Goal: Task Accomplishment & Management: Use online tool/utility

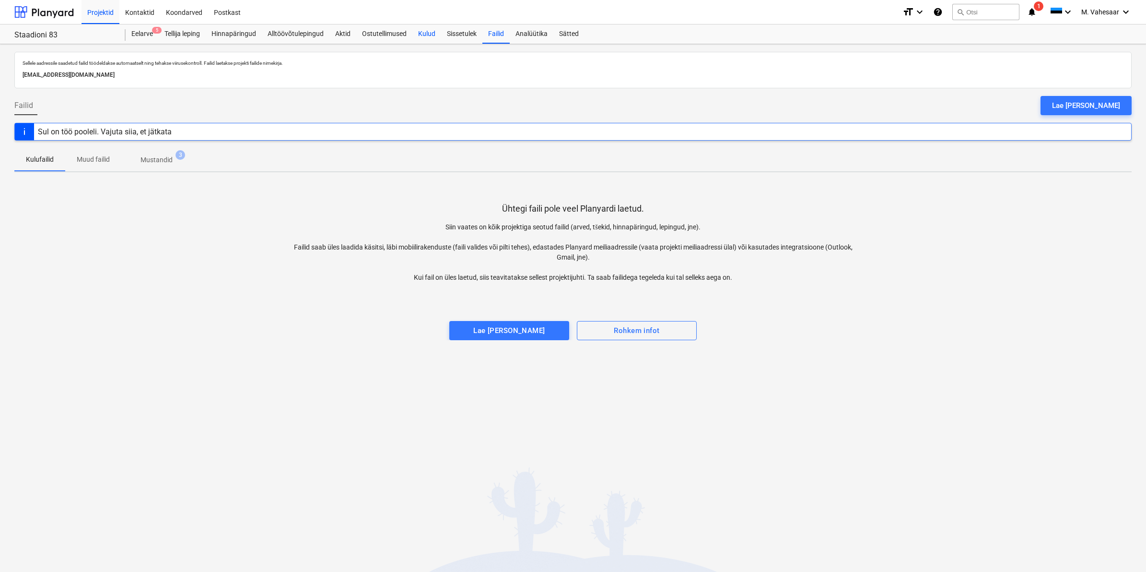
click at [425, 36] on div "Kulud" at bounding box center [426, 33] width 29 height 19
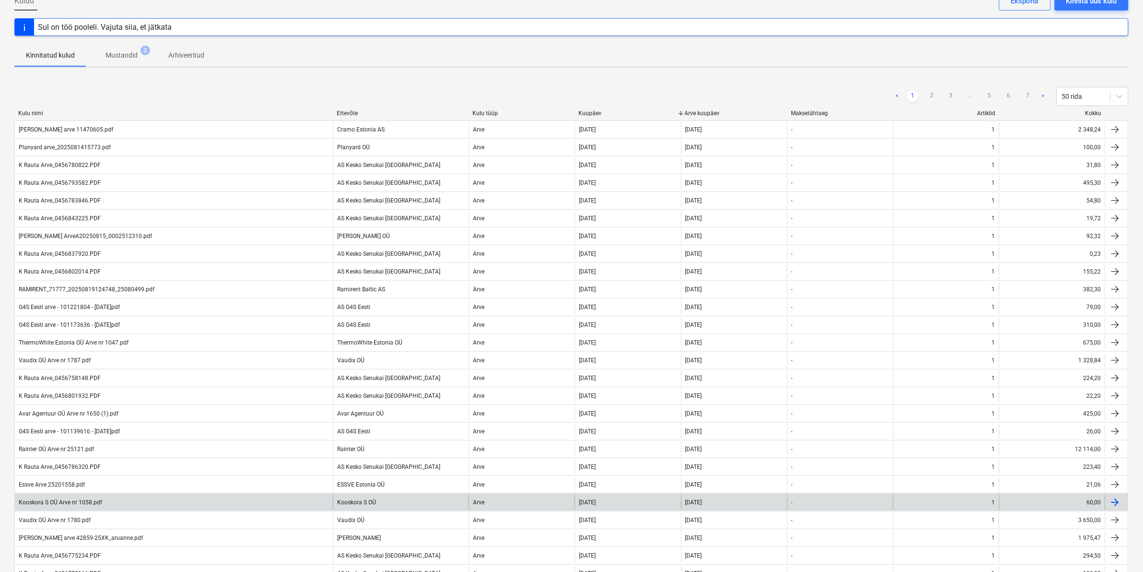
scroll to position [60, 0]
click at [75, 501] on div "Kooskora S OÜ Arve nr 1058.pdf" at bounding box center [60, 502] width 83 height 7
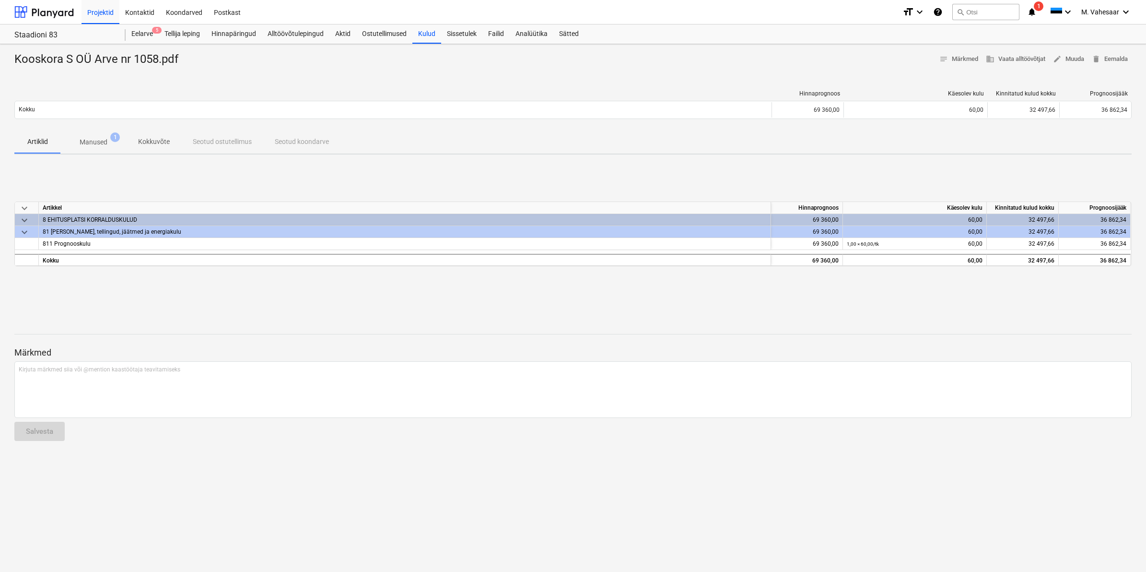
click at [93, 136] on span "Manused 1" at bounding box center [93, 141] width 66 height 17
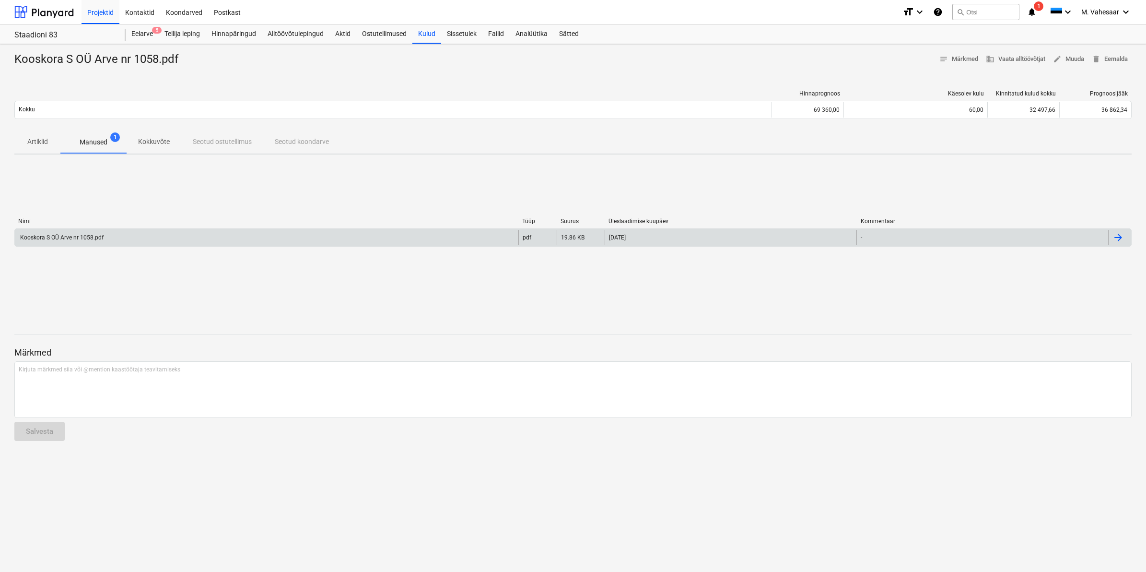
click at [82, 233] on div "Kooskora S OÜ Arve nr 1058.pdf" at bounding box center [267, 237] width 504 height 15
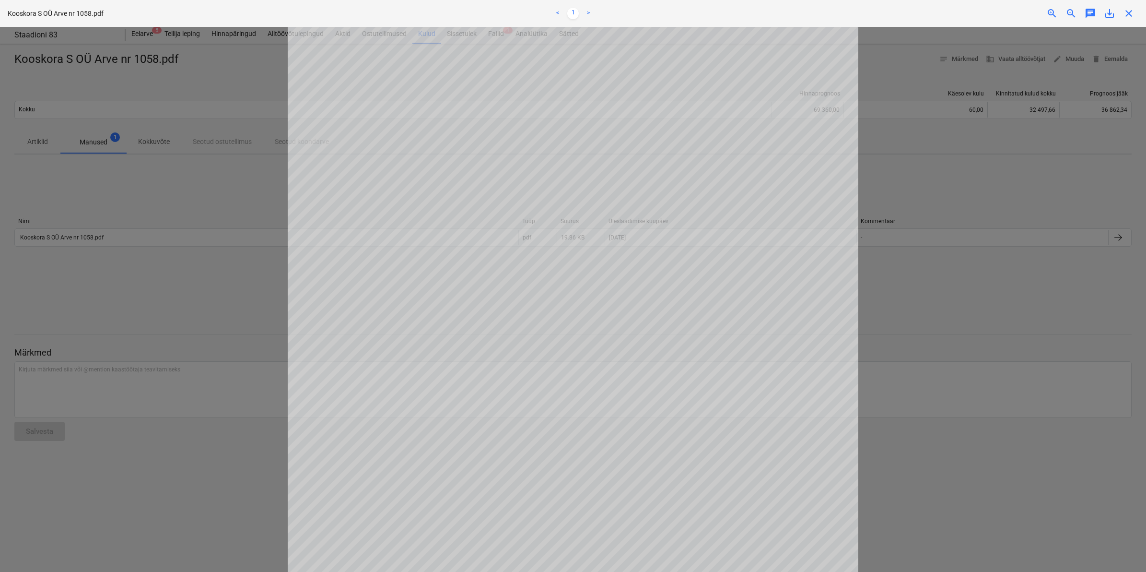
click at [241, 92] on div at bounding box center [573, 299] width 1146 height 545
click at [1130, 15] on span "close" at bounding box center [1129, 14] width 12 height 12
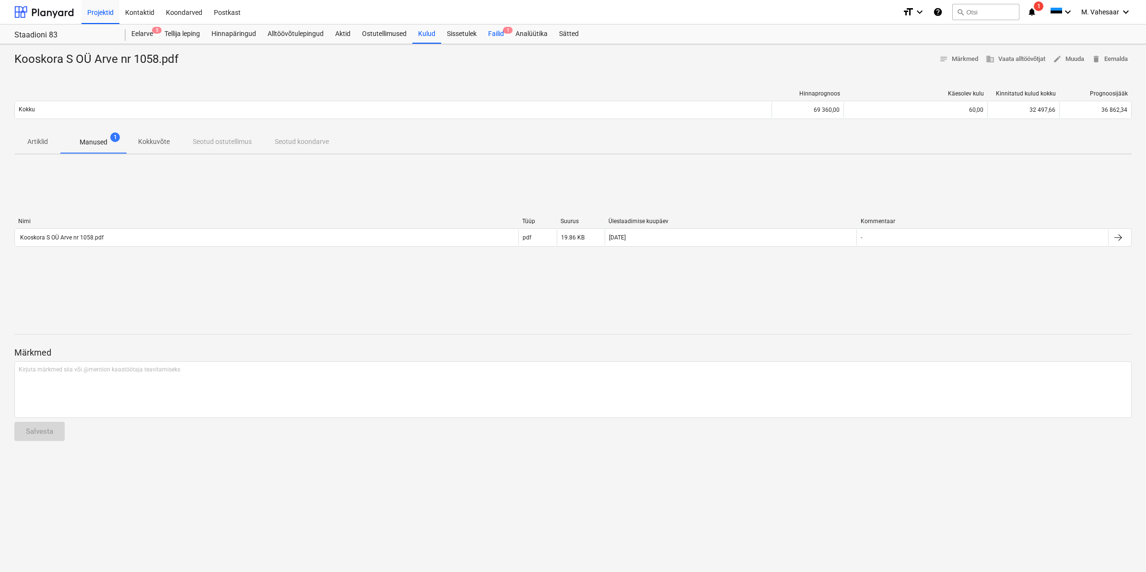
click at [497, 36] on div "Failid 1" at bounding box center [495, 33] width 27 height 19
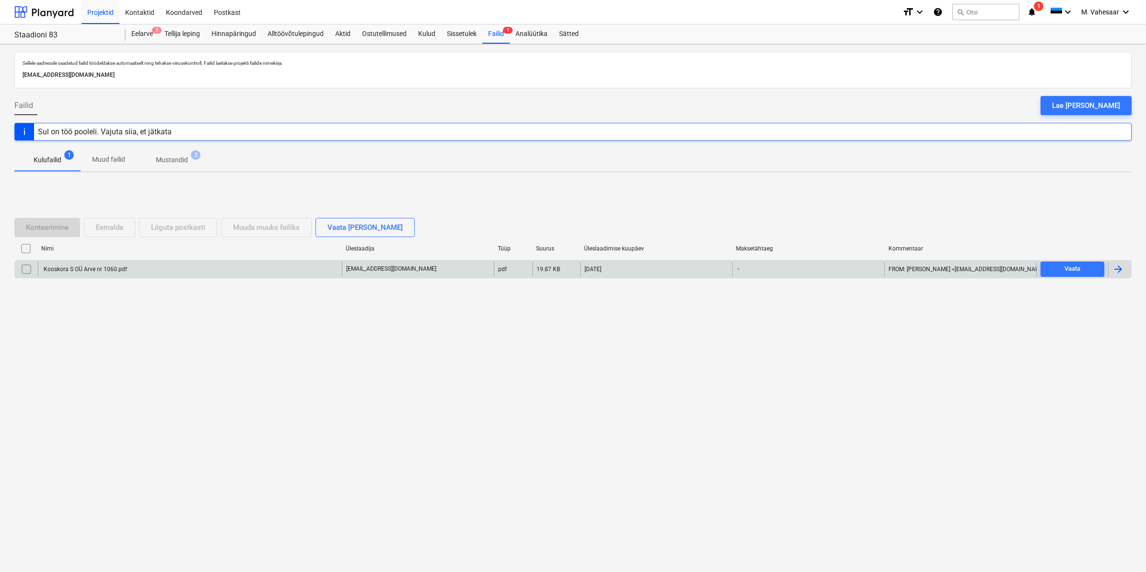
click at [121, 267] on div "Kooskora S OÜ Arve nr 1060.pdf" at bounding box center [84, 269] width 85 height 7
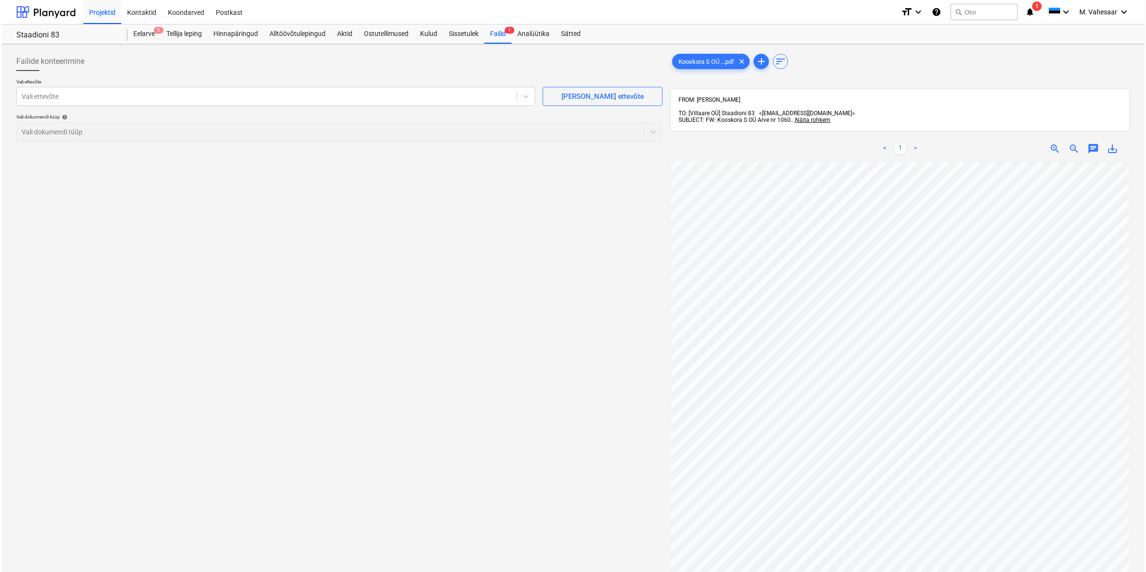
scroll to position [2, 116]
click at [622, 304] on div "Failide konteerimine Vali ettevõte Vali ettevõte Lisa uus ettevõte Vali dokumen…" at bounding box center [572, 379] width 1122 height 663
click at [156, 98] on div at bounding box center [265, 97] width 491 height 10
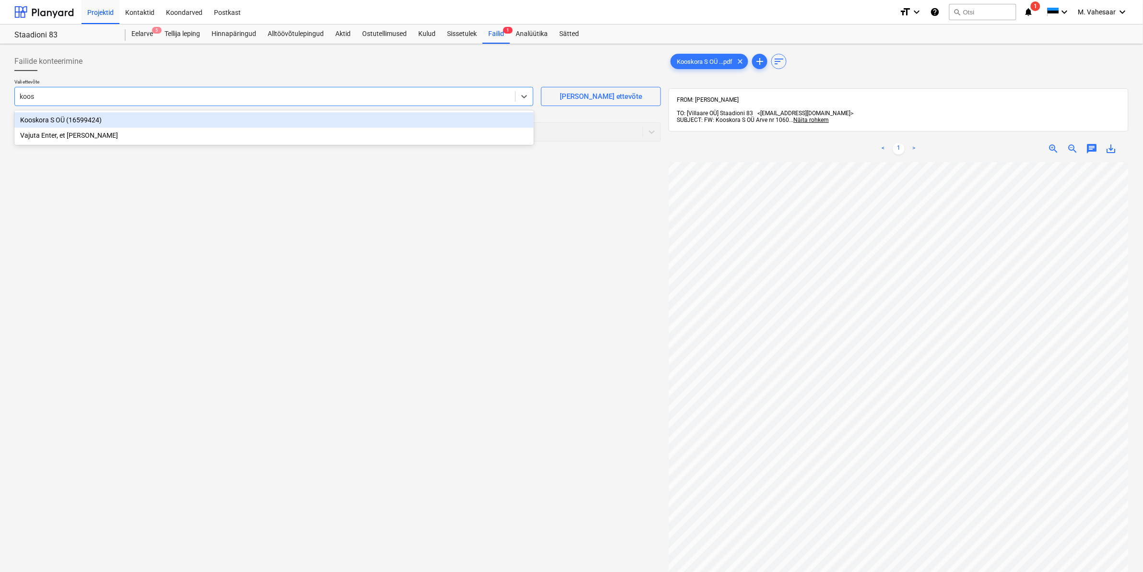
type input "koosk"
click at [60, 120] on div "Kooskora S OÜ (16599424)" at bounding box center [273, 119] width 519 height 15
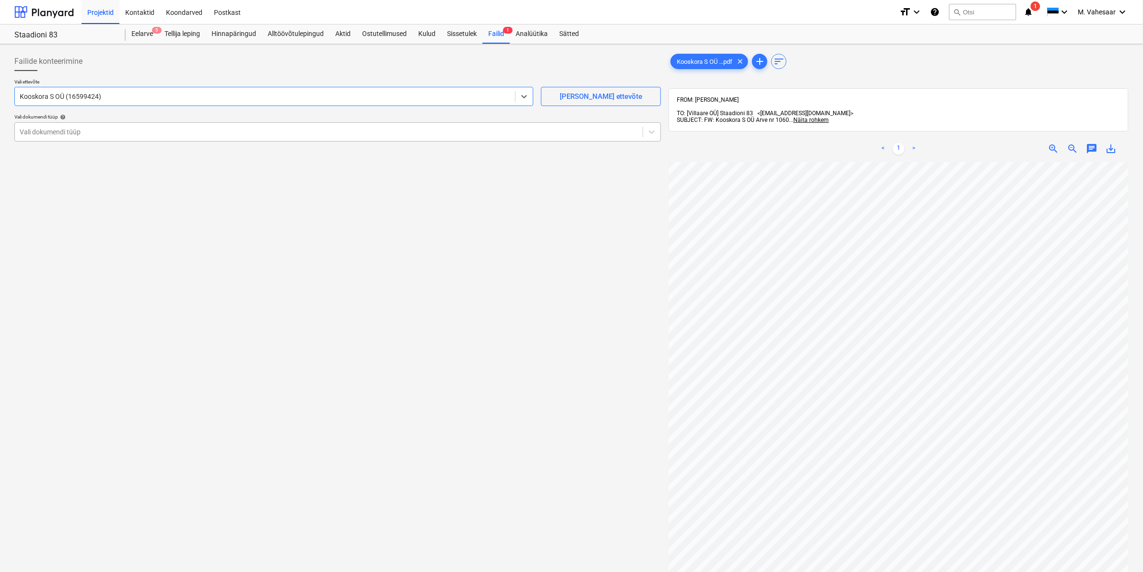
click at [63, 133] on div at bounding box center [329, 132] width 618 height 10
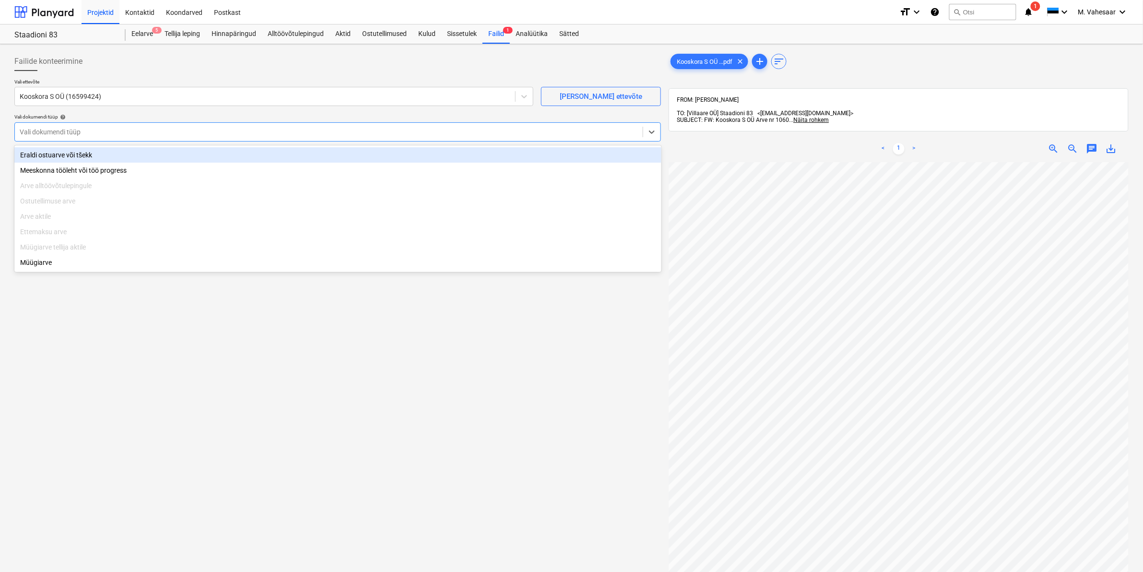
click at [60, 157] on div "Eraldi ostuarve või tšekk" at bounding box center [337, 154] width 647 height 15
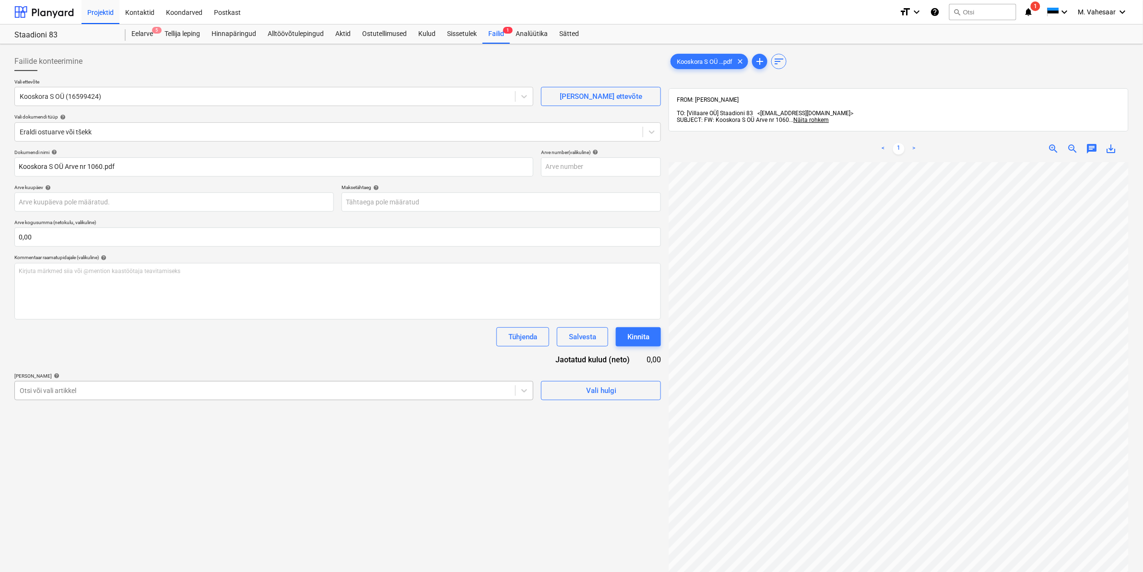
click at [96, 391] on div at bounding box center [265, 391] width 491 height 10
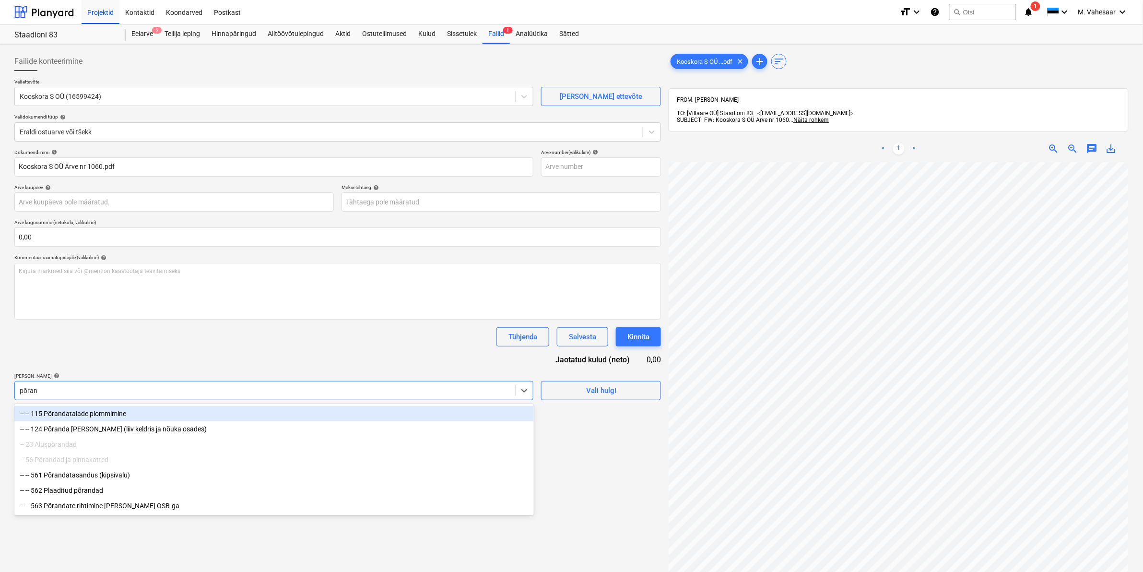
type input "põrand"
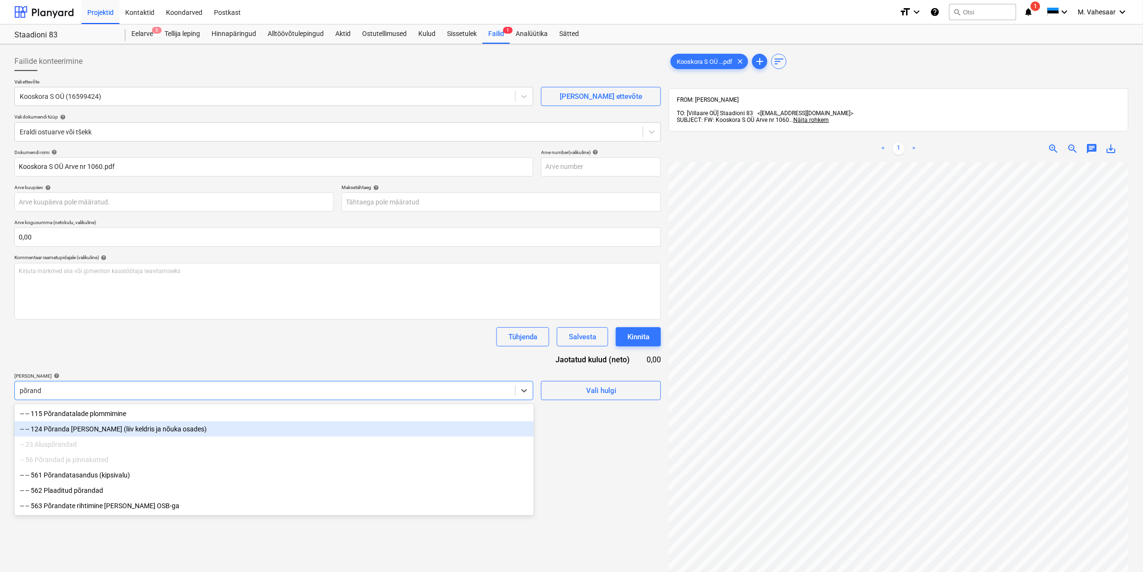
click at [95, 432] on div "-- -- 124 Põranda alla täide (liiv keldris ja nõuka osades)" at bounding box center [273, 428] width 519 height 15
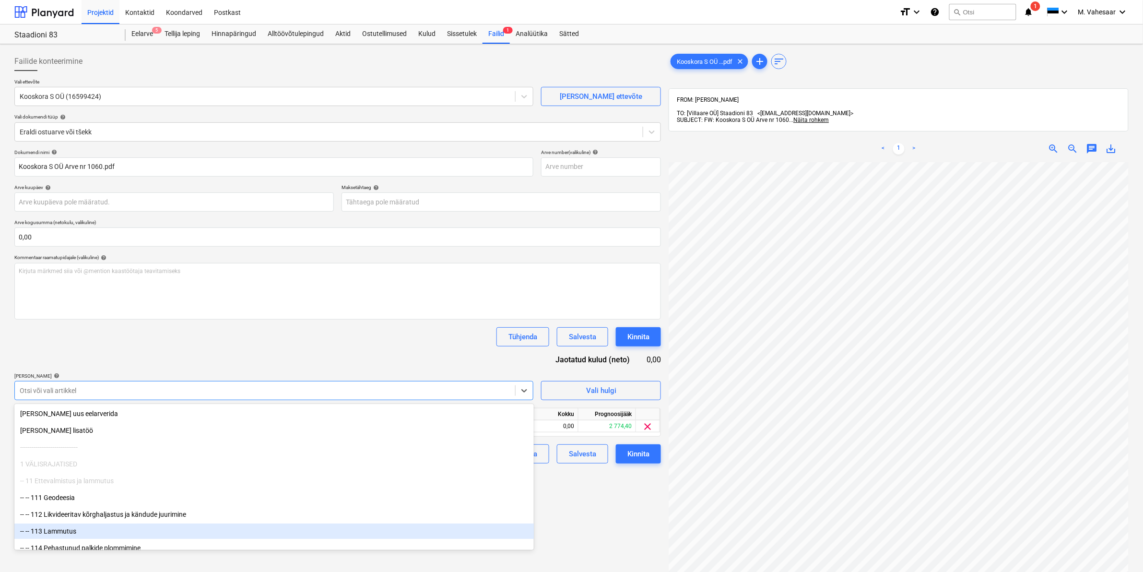
click at [609, 511] on div "Failide konteerimine Vali ettevõte Kooskora S OÜ (16599424) Lisa uus ettevõte V…" at bounding box center [338, 379] width 654 height 663
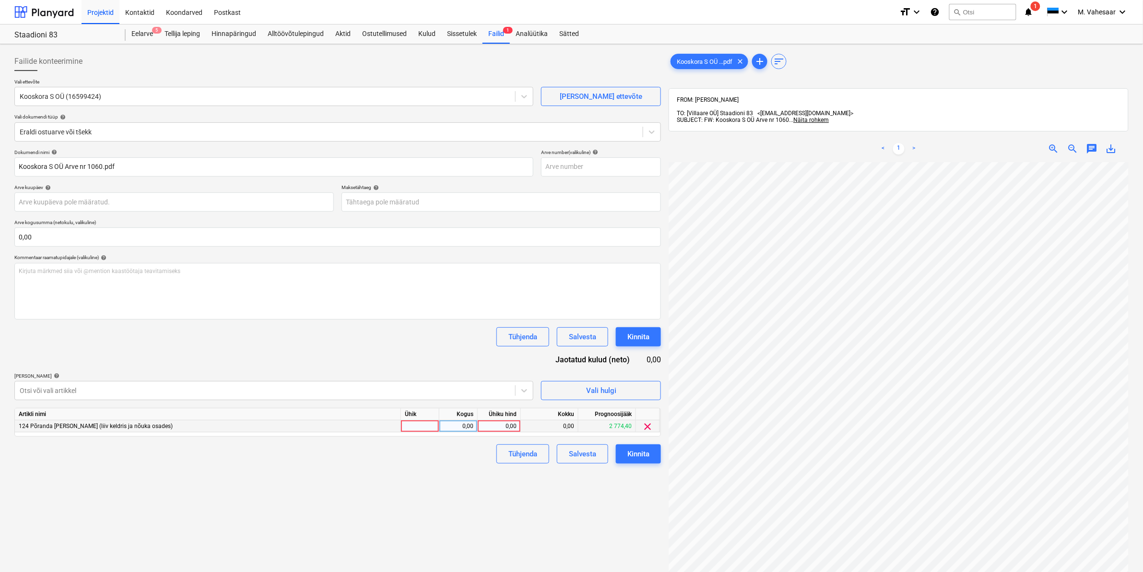
click at [492, 426] on div "0,00" at bounding box center [498, 426] width 35 height 12
type input "380"
click at [460, 512] on div "Failide konteerimine Vali ettevõte Kooskora S OÜ (16599424) Lisa uus ettevõte V…" at bounding box center [338, 379] width 654 height 663
click at [643, 456] on div "Kinnita" at bounding box center [638, 453] width 22 height 12
